Goal: Check status: Check status

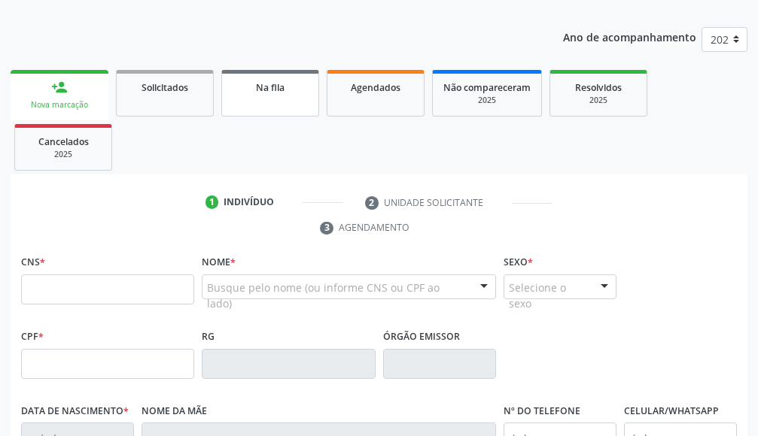
scroll to position [173, 0]
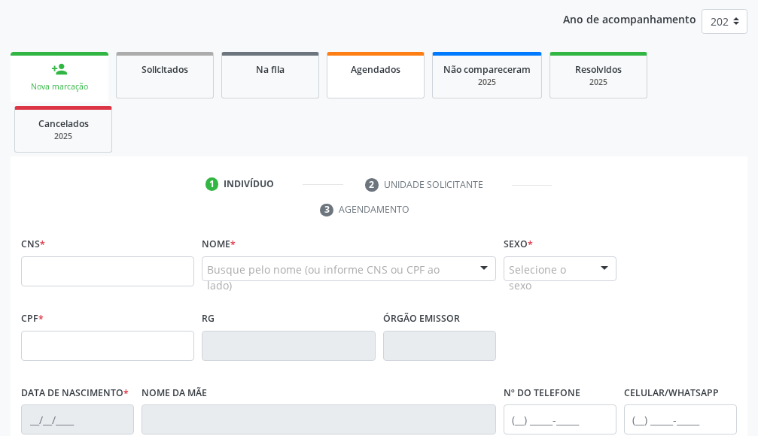
click at [378, 80] on link "Agendados" at bounding box center [375, 75] width 98 height 47
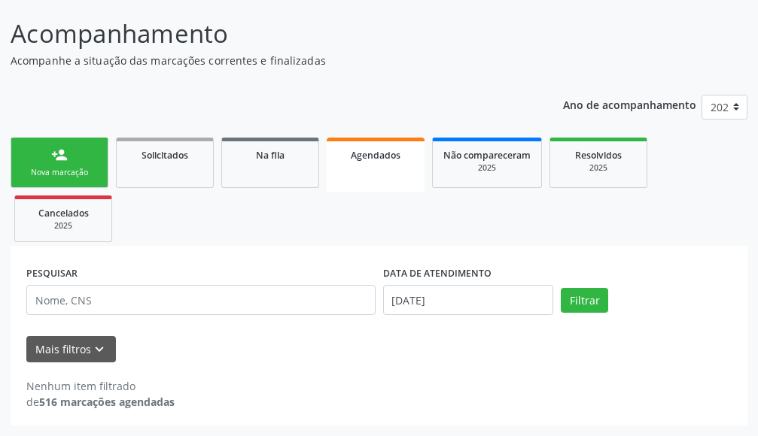
scroll to position [84, 0]
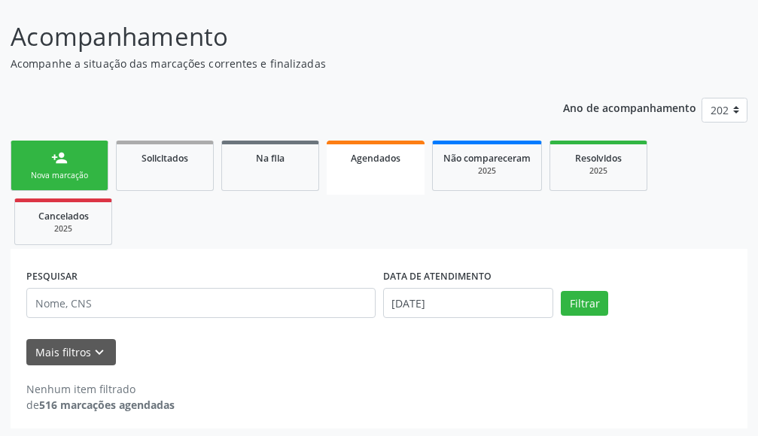
click at [381, 158] on span "Agendados" at bounding box center [376, 158] width 50 height 13
click at [381, 159] on span "Agendados" at bounding box center [376, 158] width 50 height 13
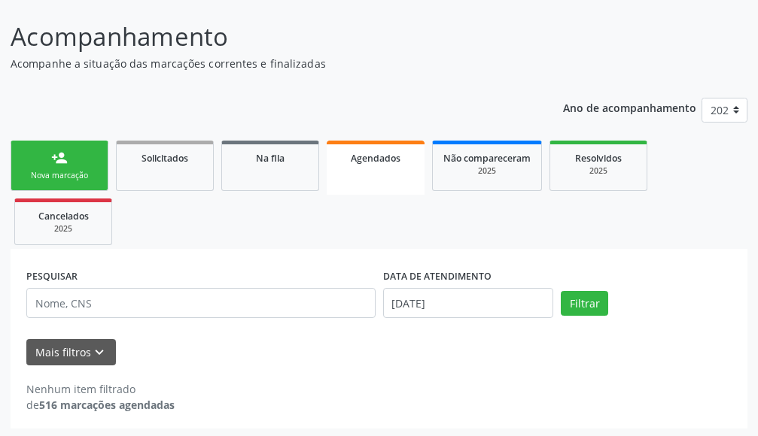
click at [381, 159] on span "Agendados" at bounding box center [376, 158] width 50 height 13
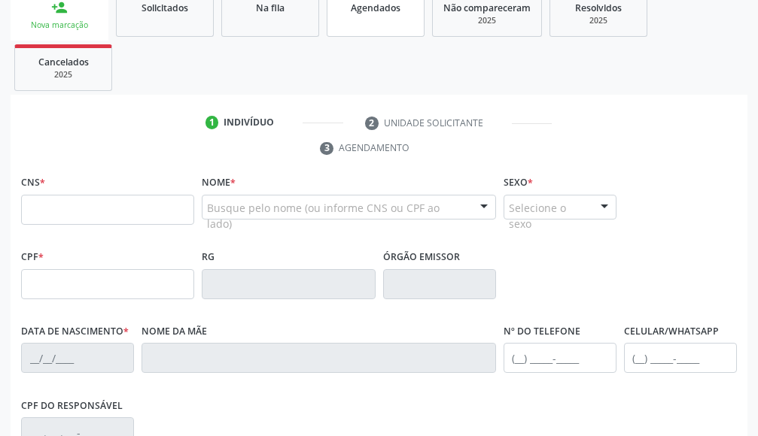
scroll to position [235, 0]
click at [390, 14] on span "Agendados" at bounding box center [376, 8] width 50 height 13
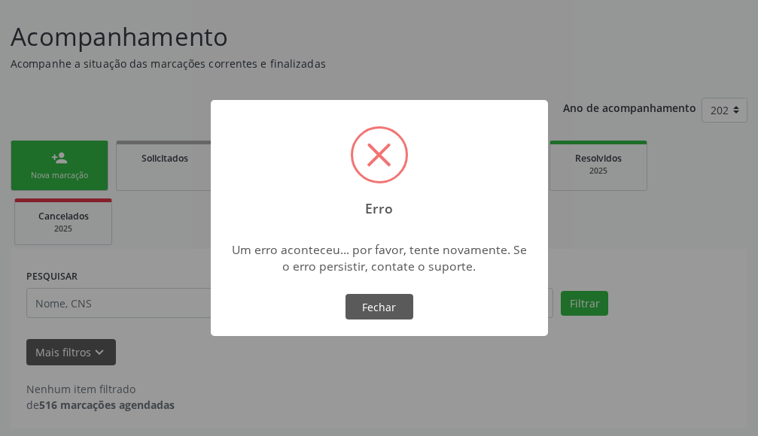
scroll to position [87, 0]
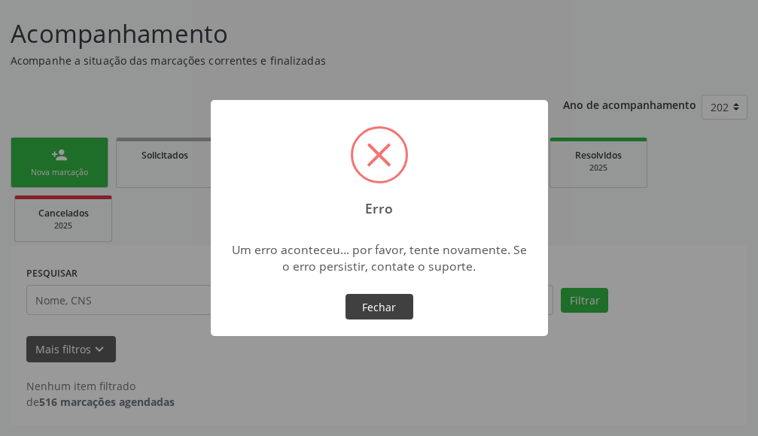
click at [388, 309] on button "Fechar" at bounding box center [379, 307] width 68 height 26
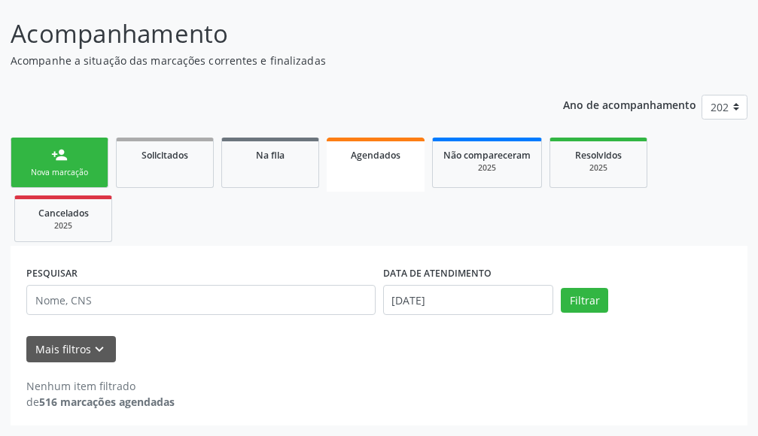
click at [375, 156] on span "Agendados" at bounding box center [376, 155] width 50 height 13
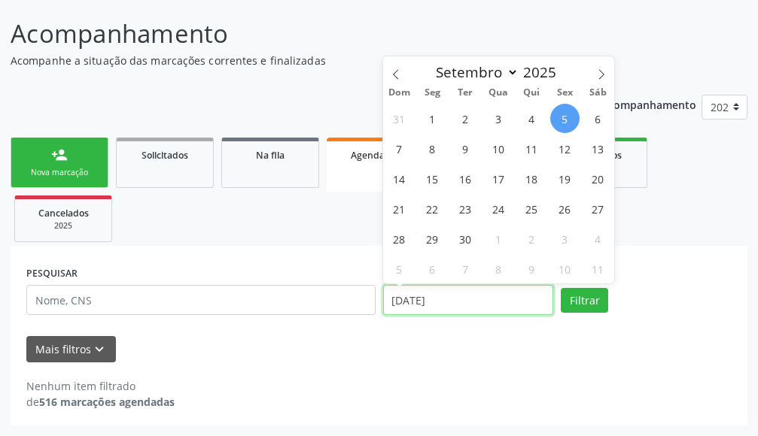
click at [429, 300] on input "[DATE]" at bounding box center [468, 300] width 171 height 30
click at [471, 126] on span "2" at bounding box center [465, 118] width 29 height 29
type input "[DATE]"
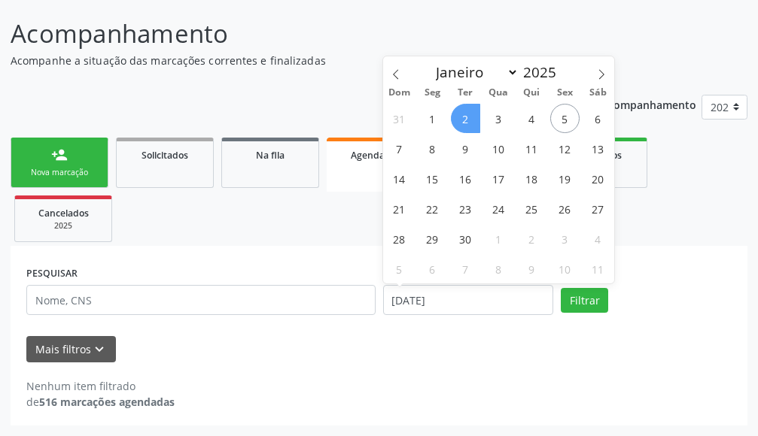
click at [469, 126] on span "2" at bounding box center [465, 118] width 29 height 29
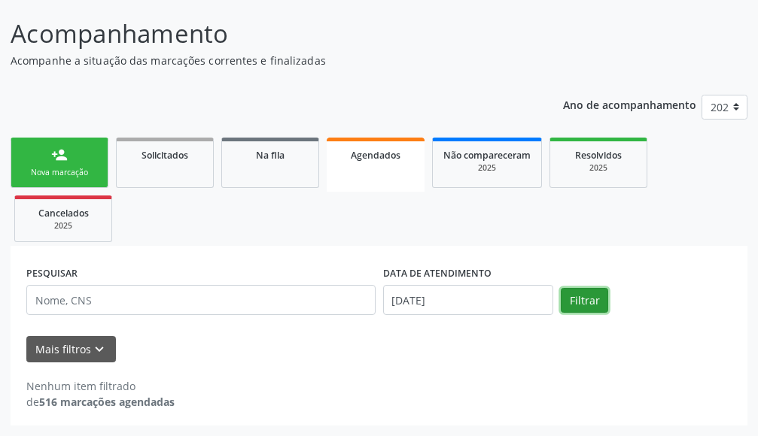
click at [590, 305] on button "Filtrar" at bounding box center [583, 301] width 47 height 26
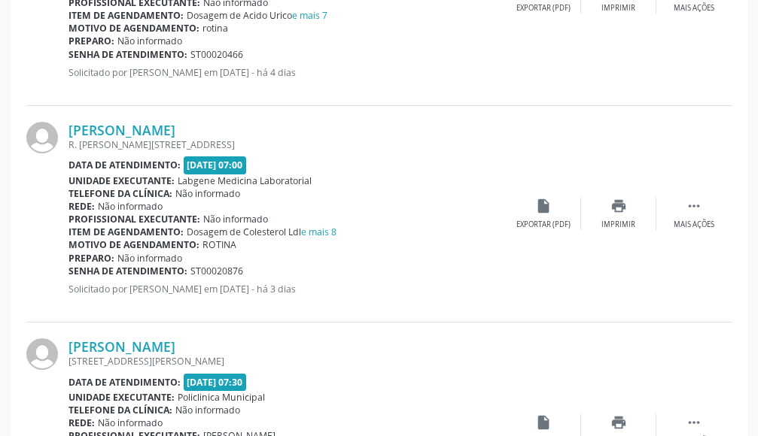
scroll to position [2340, 0]
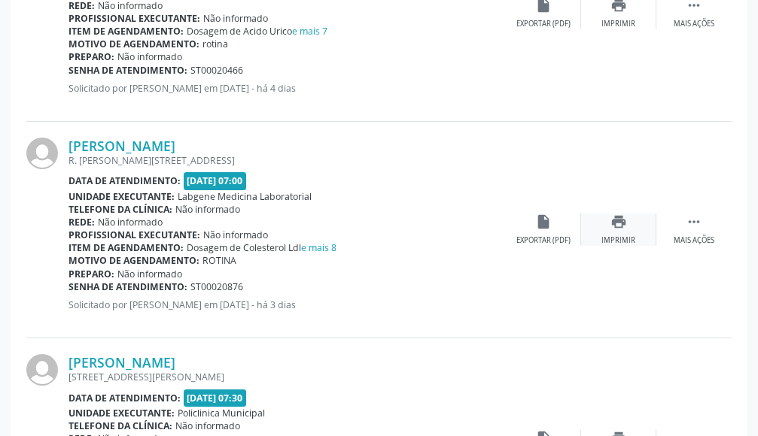
click at [620, 227] on icon "print" at bounding box center [618, 222] width 17 height 17
